Goal: Information Seeking & Learning: Learn about a topic

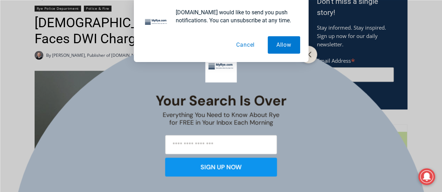
scroll to position [140, 0]
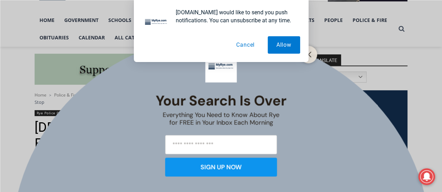
click at [245, 45] on button "Cancel" at bounding box center [245, 44] width 36 height 17
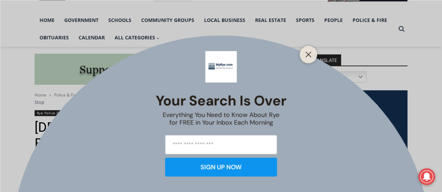
click at [302, 58] on div at bounding box center [308, 54] width 17 height 17
click at [308, 56] on line "Close" at bounding box center [308, 54] width 5 height 5
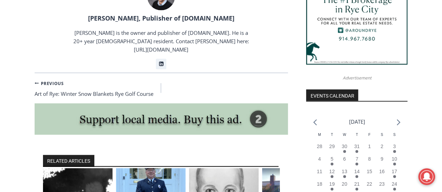
scroll to position [803, 0]
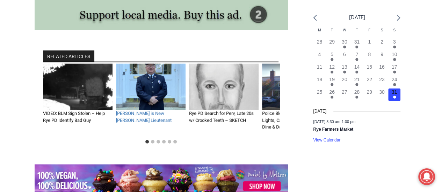
click at [147, 111] on link "[PERSON_NAME] is New [PERSON_NAME] Lieutenant" at bounding box center [144, 117] width 56 height 12
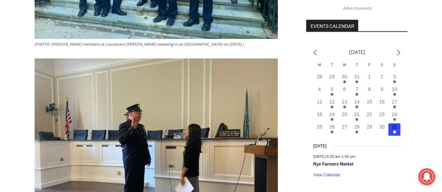
scroll to position [594, 0]
